Goal: Entertainment & Leisure: Browse casually

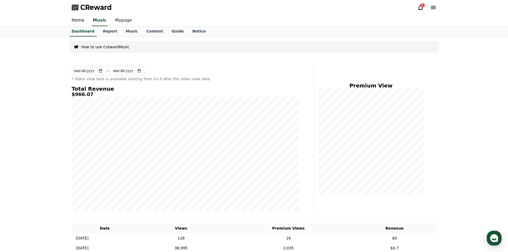
click at [125, 19] on link "Mypage" at bounding box center [123, 20] width 25 height 11
select select "**********"
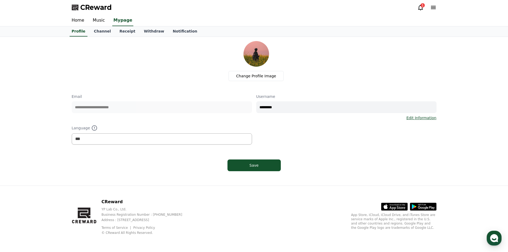
click at [125, 30] on link "Receipt" at bounding box center [127, 31] width 25 height 10
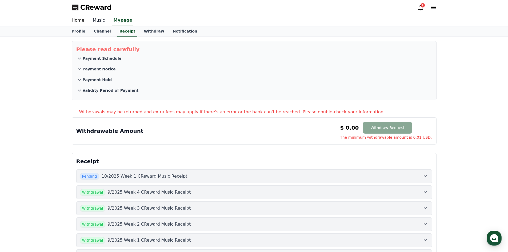
click at [97, 22] on link "Music" at bounding box center [99, 20] width 21 height 11
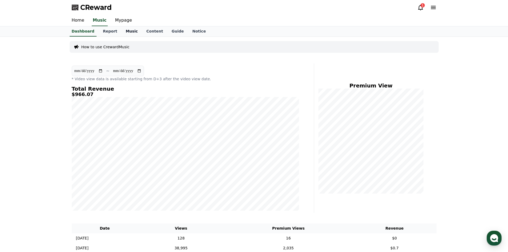
click at [123, 33] on link "Music" at bounding box center [131, 31] width 21 height 10
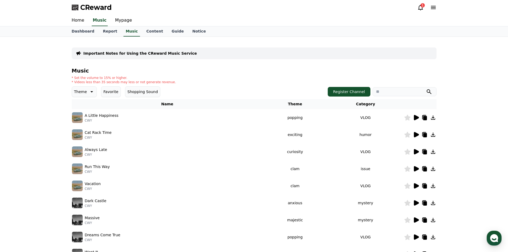
click at [107, 92] on button "Favorite" at bounding box center [111, 91] width 20 height 11
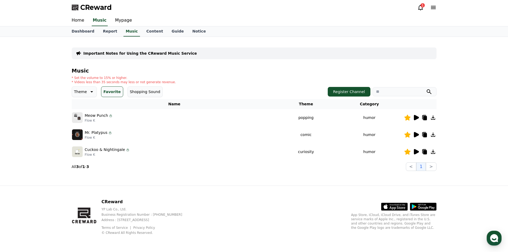
click at [88, 89] on icon at bounding box center [91, 92] width 6 height 6
click at [79, 115] on button "Joyful" at bounding box center [80, 111] width 15 height 12
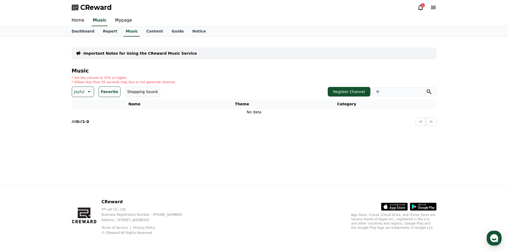
click at [108, 91] on button "Favorite" at bounding box center [109, 91] width 22 height 11
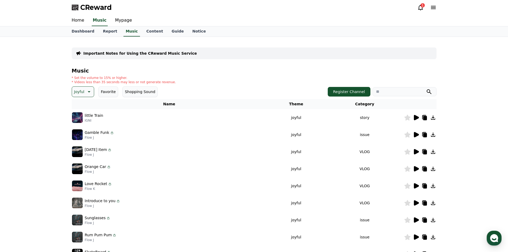
click at [91, 94] on icon at bounding box center [88, 92] width 6 height 6
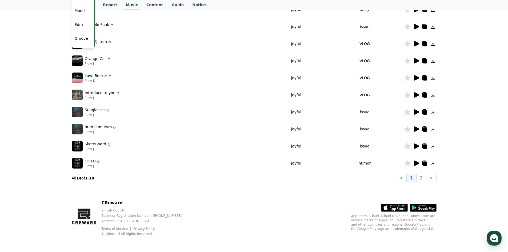
scroll to position [109, 0]
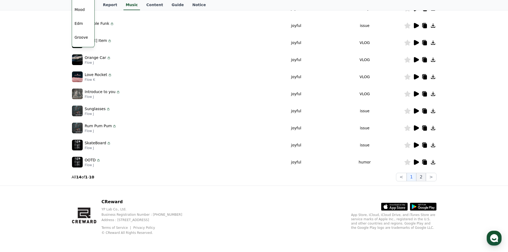
click at [421, 177] on button "2" at bounding box center [421, 177] width 10 height 9
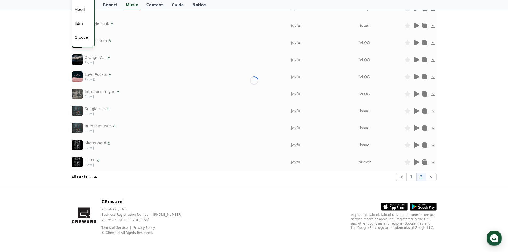
scroll to position [7, 0]
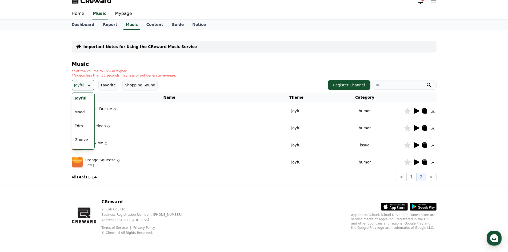
click at [63, 138] on div "Important Notes for Using the CReward Music Service Music * Set the volume to 1…" at bounding box center [254, 107] width 508 height 155
click at [56, 108] on div "Important Notes for Using the CReward Music Service Music * Set the volume to 1…" at bounding box center [254, 107] width 508 height 155
click at [418, 110] on icon at bounding box center [416, 111] width 6 height 6
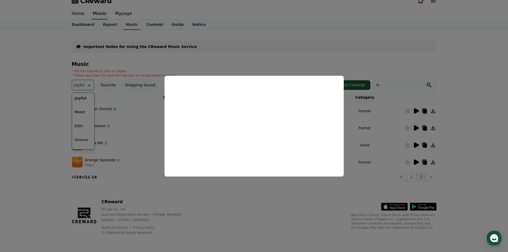
click at [195, 58] on button "close modal" at bounding box center [254, 126] width 508 height 252
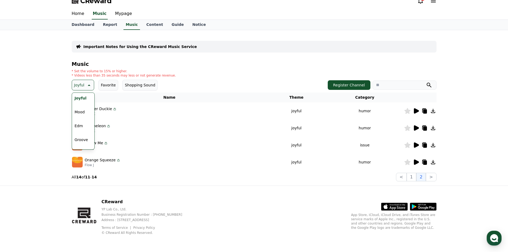
click at [413, 128] on icon at bounding box center [416, 128] width 6 height 6
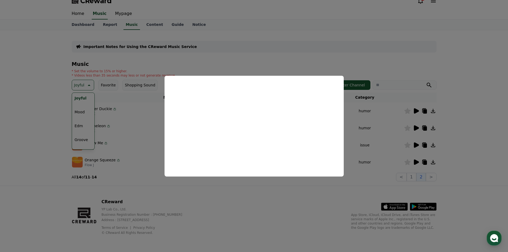
click at [272, 39] on button "close modal" at bounding box center [254, 126] width 508 height 252
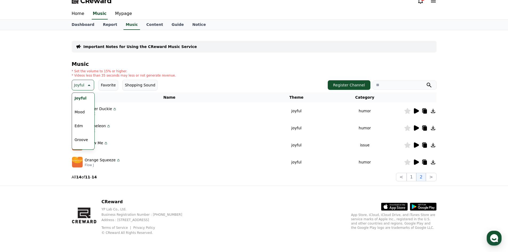
click at [43, 112] on div "Important Notes for Using the CReward Music Service Music * Set the volume to 1…" at bounding box center [254, 107] width 508 height 155
click at [91, 82] on button "Joyful" at bounding box center [83, 85] width 23 height 11
click at [416, 148] on td at bounding box center [420, 144] width 33 height 17
click at [416, 144] on icon at bounding box center [416, 144] width 5 height 5
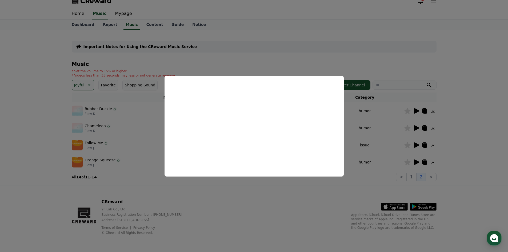
click at [251, 68] on button "close modal" at bounding box center [254, 126] width 508 height 252
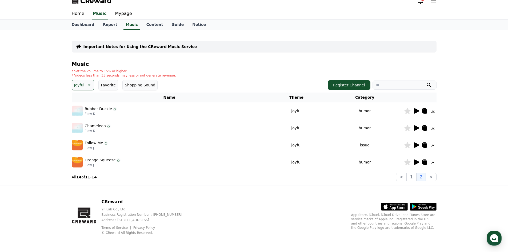
click at [392, 157] on td "humor" at bounding box center [364, 162] width 78 height 17
click at [417, 164] on icon at bounding box center [416, 162] width 6 height 6
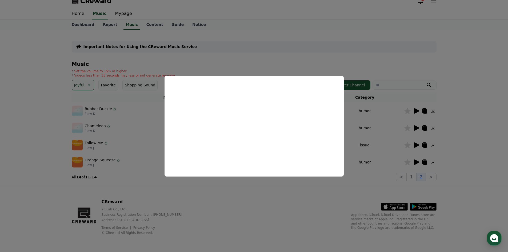
click at [224, 53] on button "close modal" at bounding box center [254, 126] width 508 height 252
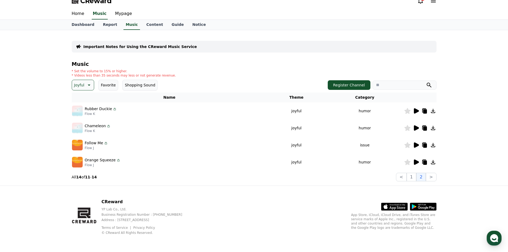
click at [118, 99] on th "Name" at bounding box center [169, 98] width 195 height 10
click at [73, 85] on button "Joyful" at bounding box center [83, 85] width 23 height 11
click at [81, 83] on p "Joyful" at bounding box center [79, 84] width 10 height 7
click at [413, 178] on button "1" at bounding box center [412, 177] width 10 height 9
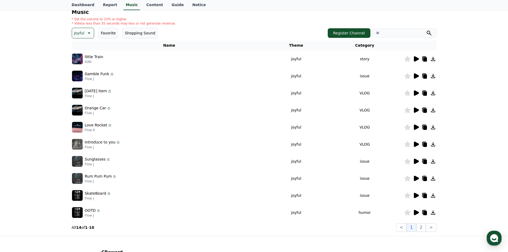
scroll to position [109, 0]
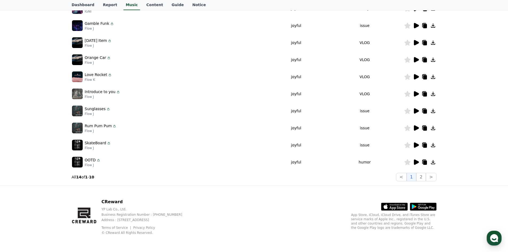
click at [416, 163] on icon at bounding box center [416, 161] width 5 height 5
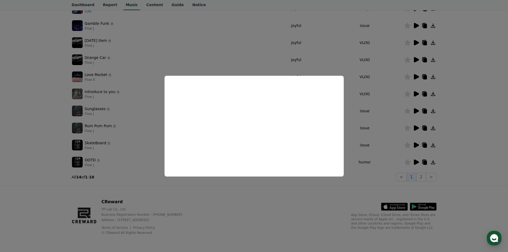
drag, startPoint x: 254, startPoint y: 39, endPoint x: 254, endPoint y: 42, distance: 3.3
click at [253, 39] on button "close modal" at bounding box center [254, 126] width 508 height 252
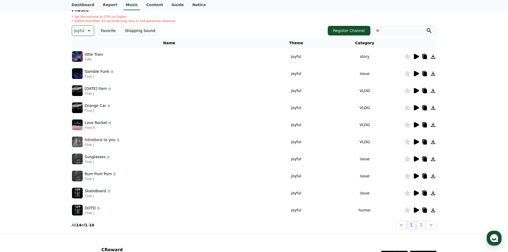
scroll to position [56, 0]
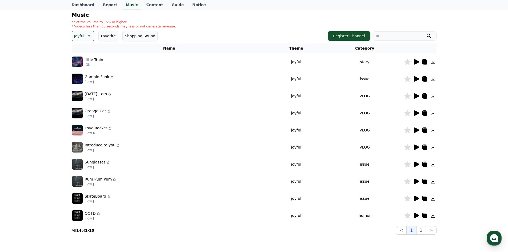
click at [82, 34] on p "Joyful" at bounding box center [79, 35] width 10 height 7
click at [86, 87] on button "Mood" at bounding box center [80, 90] width 14 height 12
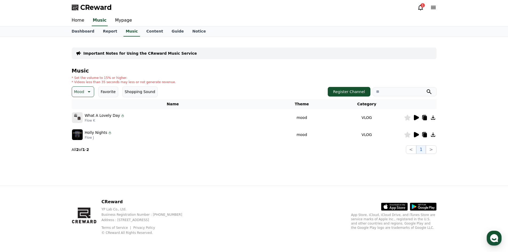
click at [414, 117] on icon at bounding box center [416, 117] width 5 height 5
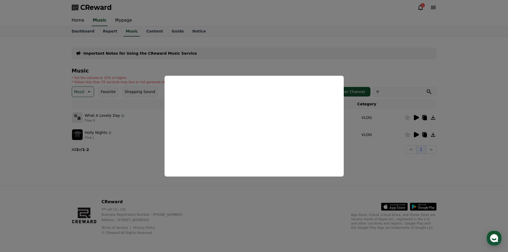
click at [394, 129] on button "close modal" at bounding box center [254, 126] width 508 height 252
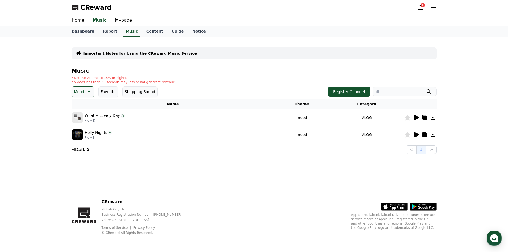
click at [415, 133] on icon at bounding box center [416, 134] width 5 height 5
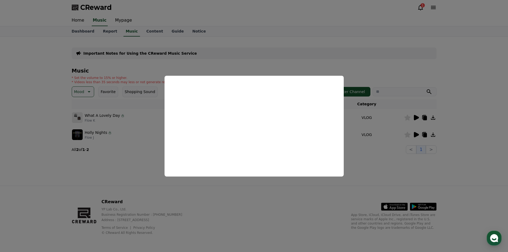
click at [150, 116] on button "close modal" at bounding box center [254, 126] width 508 height 252
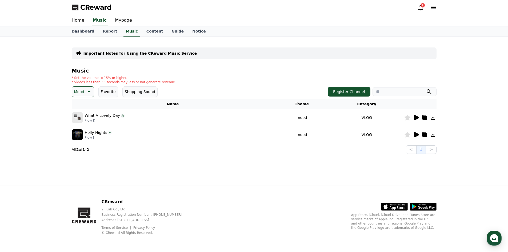
click at [84, 93] on p "Mood" at bounding box center [79, 91] width 10 height 7
click at [80, 135] on button "Curiosity" at bounding box center [83, 134] width 21 height 12
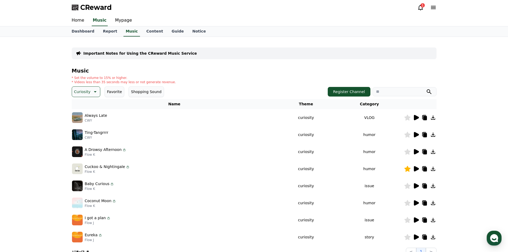
click at [89, 91] on button "Curiosity" at bounding box center [86, 91] width 29 height 11
click at [82, 109] on button "Bright" at bounding box center [81, 108] width 16 height 12
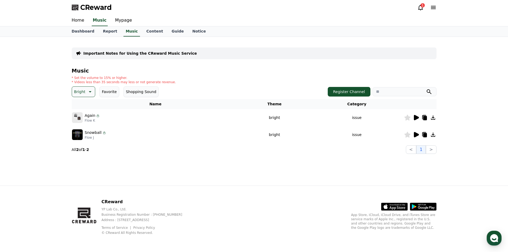
click at [89, 91] on icon at bounding box center [90, 91] width 3 height 1
click at [84, 148] on button "Popping" at bounding box center [82, 149] width 19 height 12
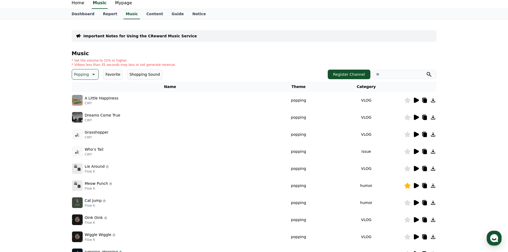
scroll to position [53, 0]
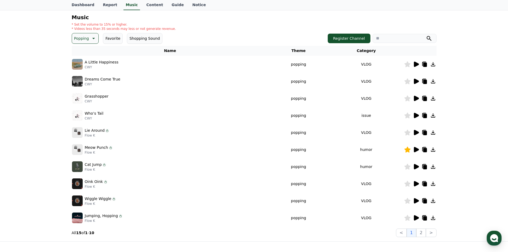
click at [416, 149] on icon at bounding box center [416, 149] width 5 height 5
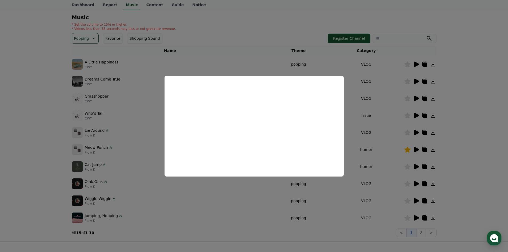
click at [125, 119] on button "close modal" at bounding box center [254, 126] width 508 height 252
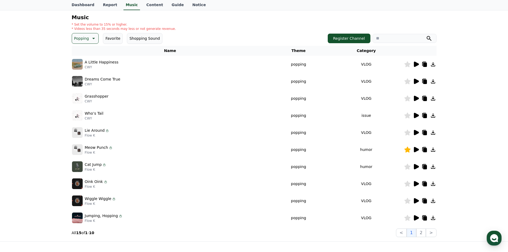
click at [416, 133] on icon at bounding box center [416, 132] width 5 height 5
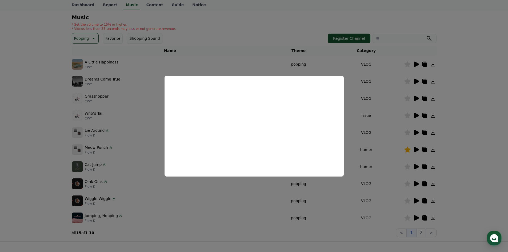
click at [366, 146] on button "close modal" at bounding box center [254, 126] width 508 height 252
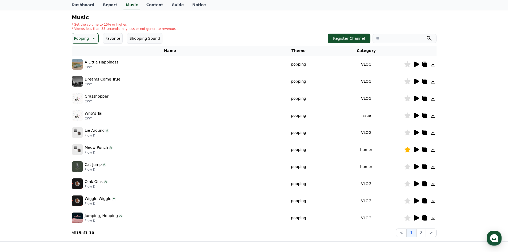
click at [418, 166] on icon at bounding box center [416, 166] width 5 height 5
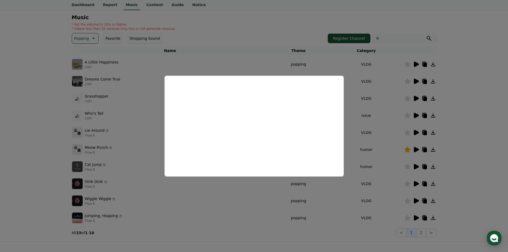
click at [241, 49] on button "close modal" at bounding box center [254, 126] width 508 height 252
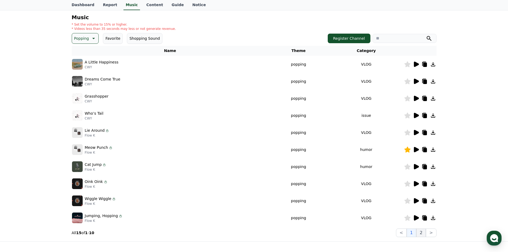
click at [423, 233] on button "2" at bounding box center [421, 232] width 10 height 9
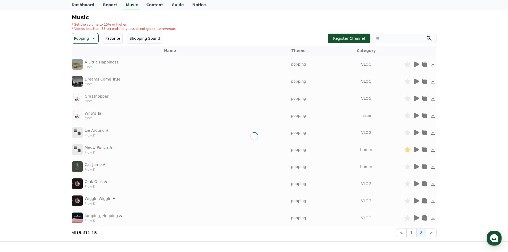
scroll to position [24, 0]
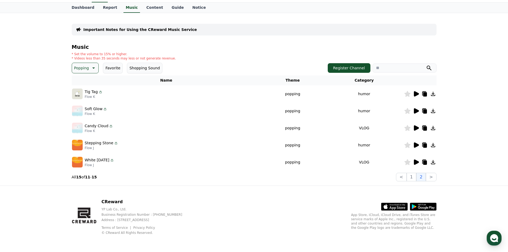
click at [418, 94] on icon at bounding box center [416, 93] width 5 height 5
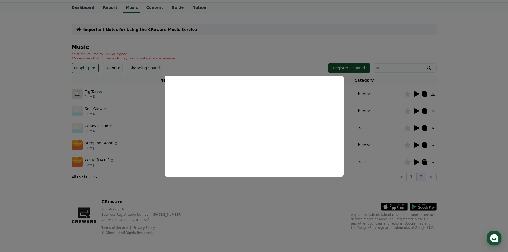
click at [259, 49] on button "close modal" at bounding box center [254, 126] width 508 height 252
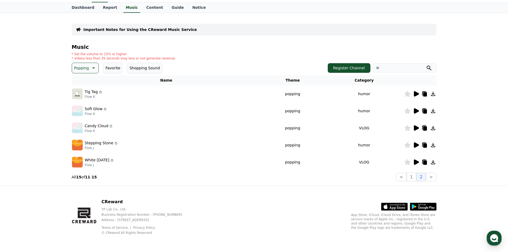
click at [417, 113] on icon at bounding box center [416, 111] width 6 height 6
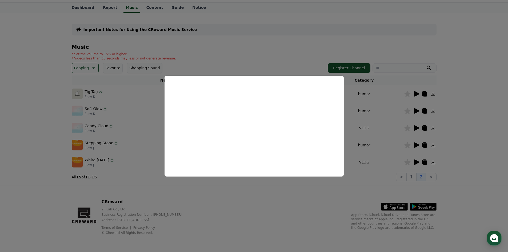
click at [240, 46] on button "close modal" at bounding box center [254, 126] width 508 height 252
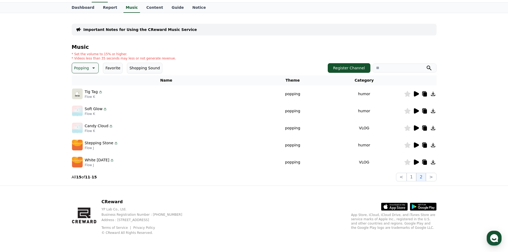
click at [417, 144] on icon at bounding box center [416, 144] width 5 height 5
